Goal: Check status: Check status

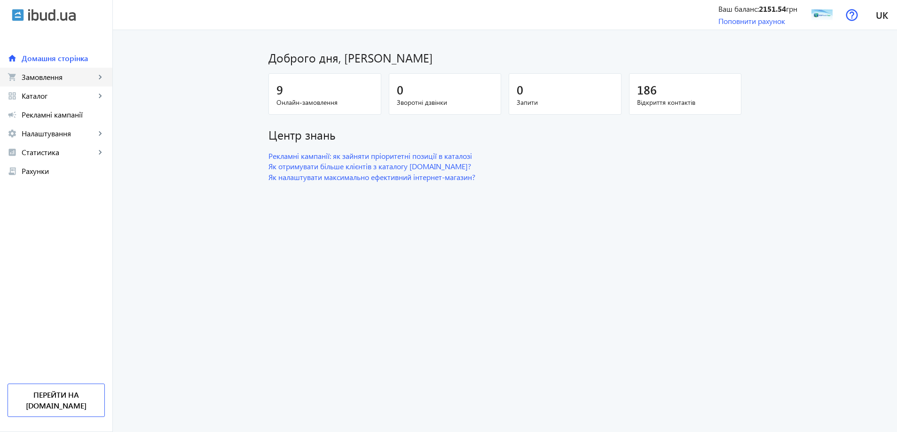
click at [63, 77] on span "Замовлення" at bounding box center [59, 76] width 74 height 9
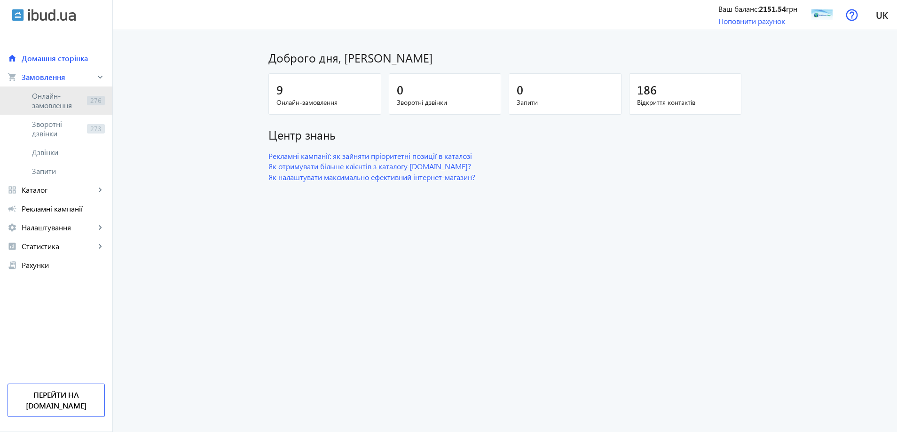
drag, startPoint x: 42, startPoint y: 106, endPoint x: 49, endPoint y: 106, distance: 7.5
click at [42, 105] on span "Онлайн-замовлення" at bounding box center [57, 100] width 51 height 19
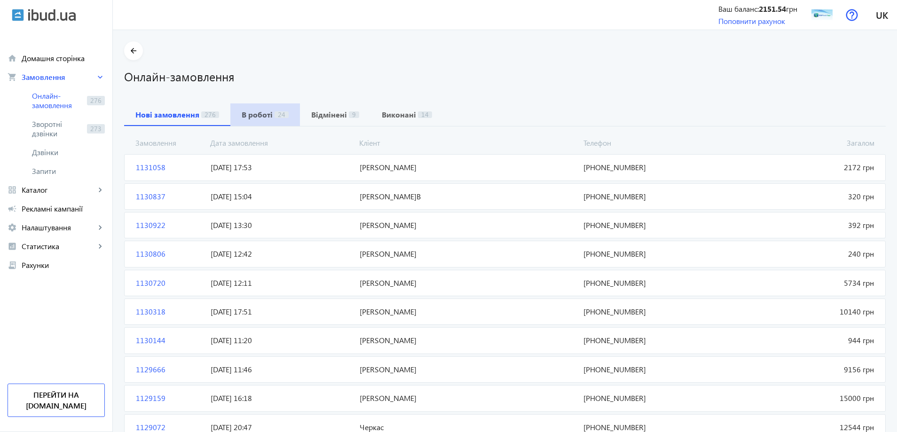
click at [265, 111] on b "В роботі" at bounding box center [257, 115] width 31 height 8
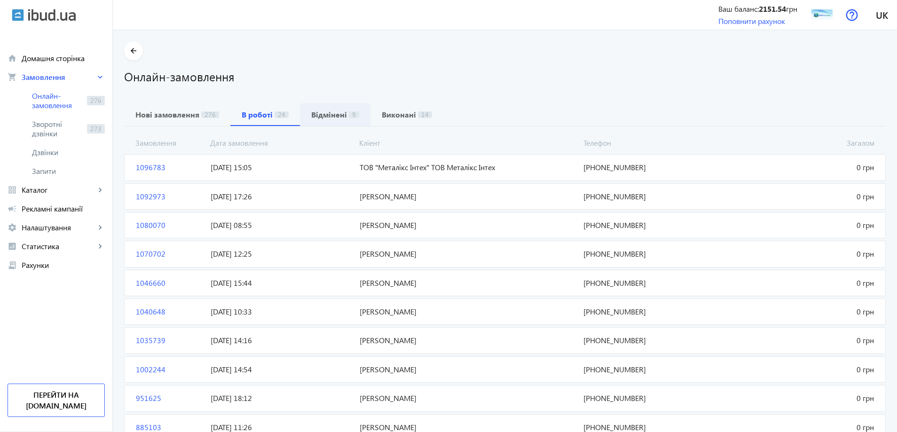
click at [335, 115] on b "Відмінені" at bounding box center [329, 115] width 36 height 8
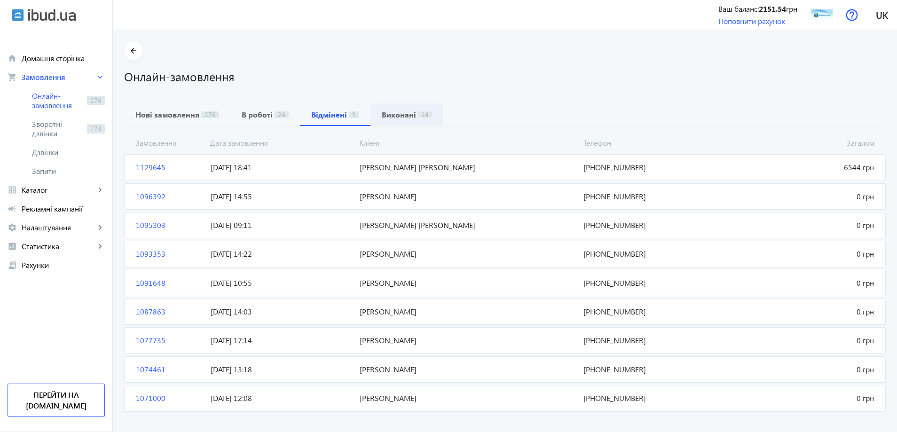
click at [383, 112] on b "Виконані" at bounding box center [399, 115] width 34 height 8
